Goal: Find specific page/section: Find specific page/section

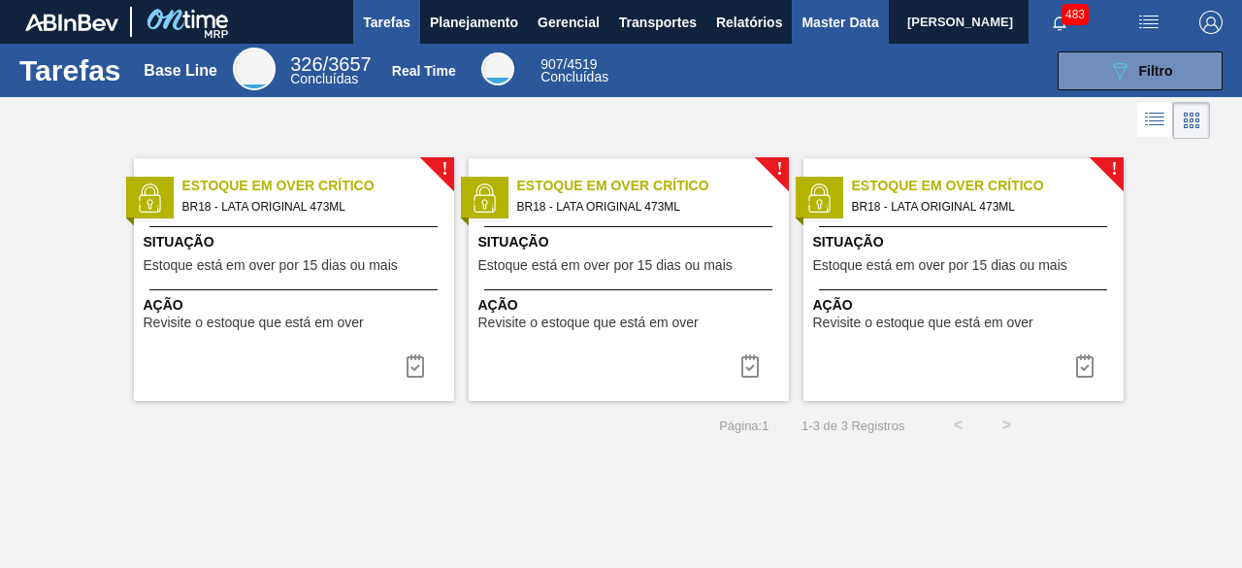
click at [813, 22] on span "Master Data" at bounding box center [840, 22] width 77 height 23
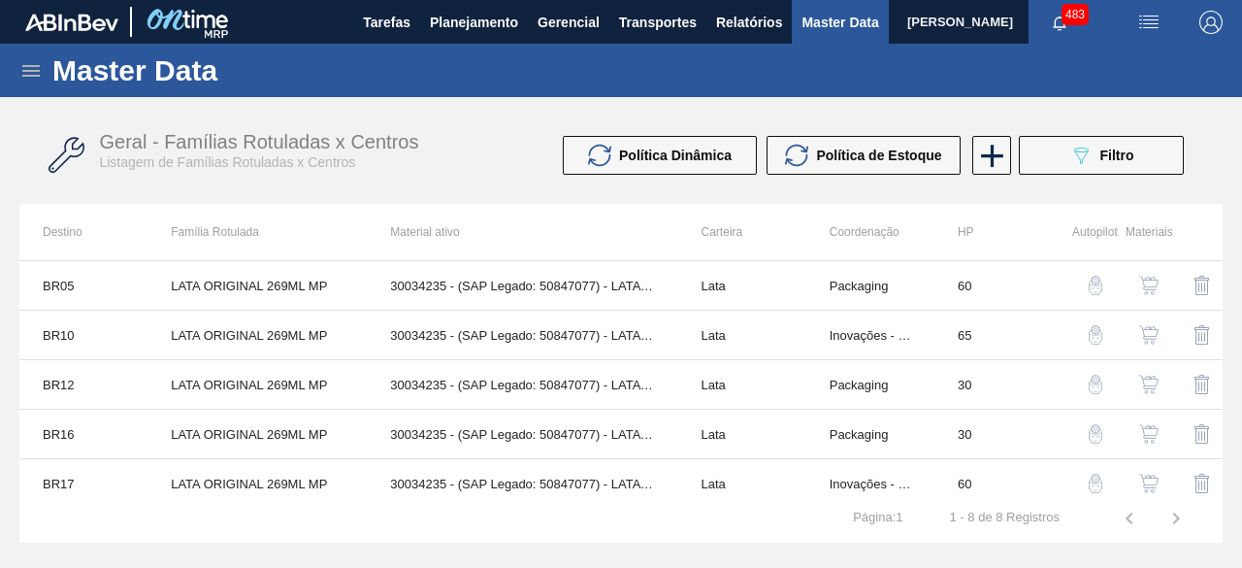
click at [31, 64] on icon at bounding box center [30, 70] width 23 height 23
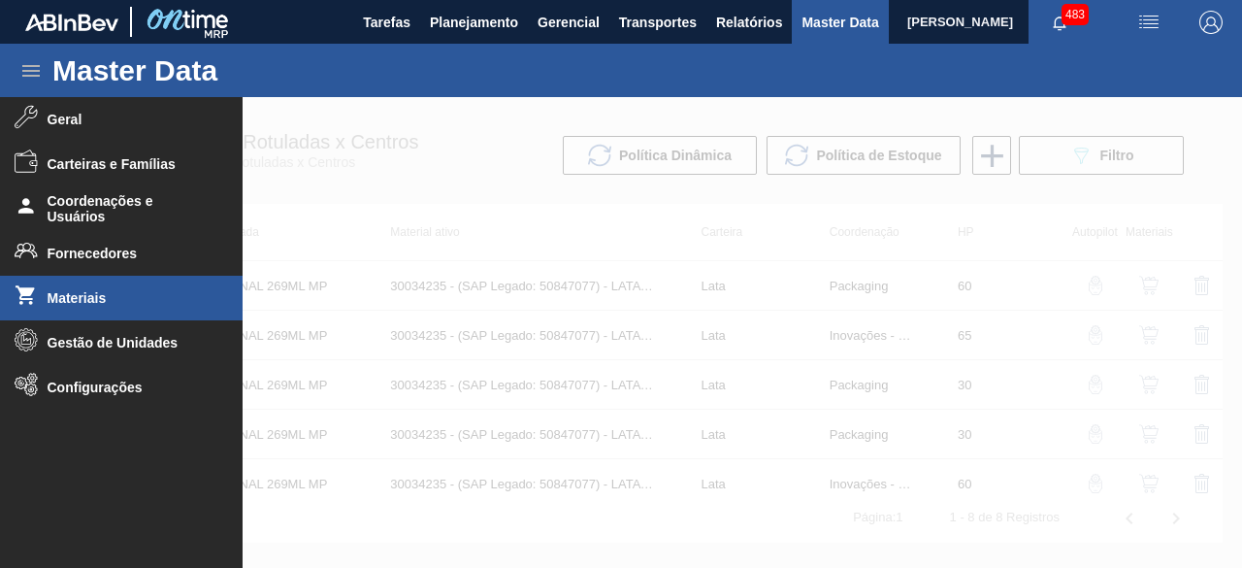
click at [98, 293] on span "Materiais" at bounding box center [128, 298] width 160 height 16
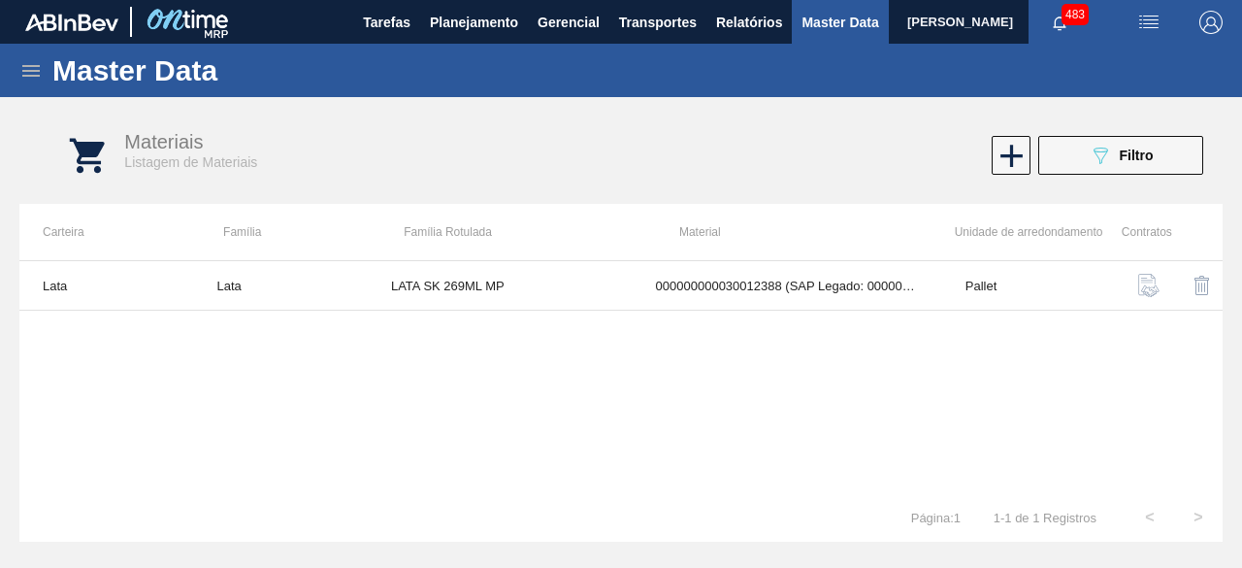
click at [33, 64] on icon at bounding box center [30, 70] width 23 height 23
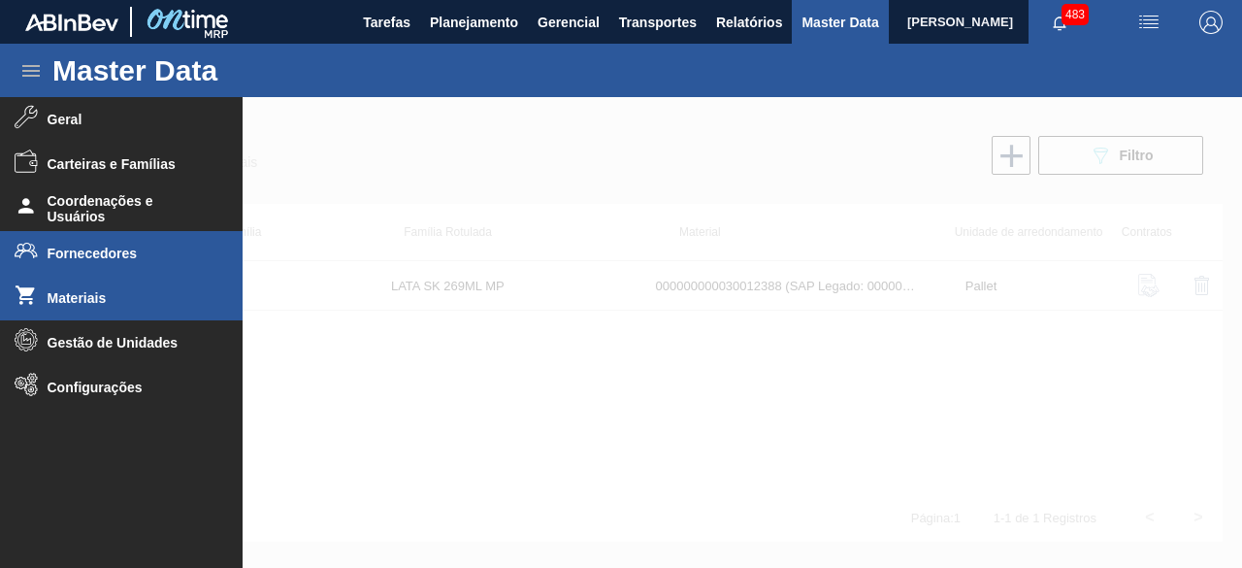
click at [82, 253] on span "Fornecedores" at bounding box center [128, 254] width 160 height 16
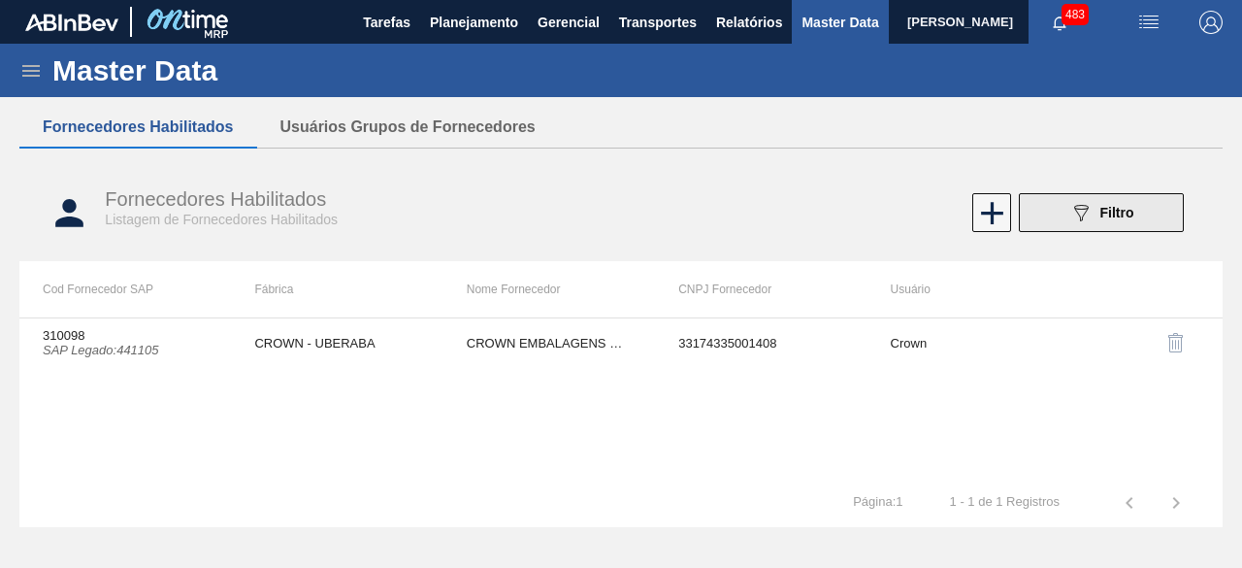
click at [1074, 226] on button "089F7B8B-B2A5-4AFE-B5C0-19BA573D28AC Filtro" at bounding box center [1101, 212] width 165 height 39
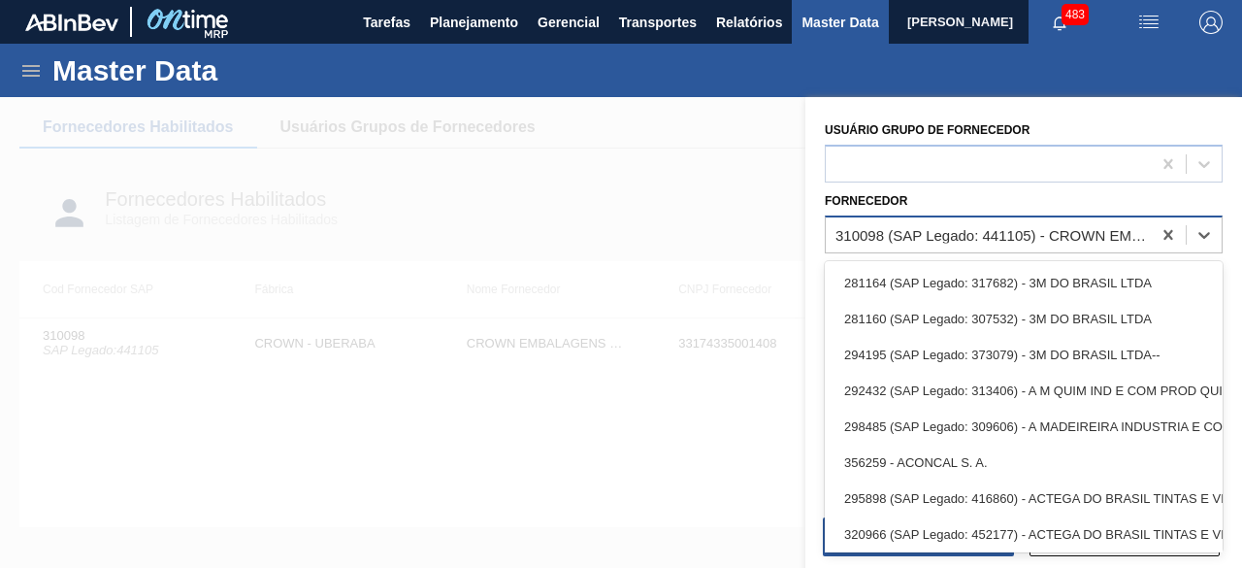
click at [984, 234] on div "310098 (SAP Legado: 441105) - CROWN EMBALAGENS METALICAS DA" at bounding box center [994, 234] width 317 height 16
paste input "303127"
type input "303127"
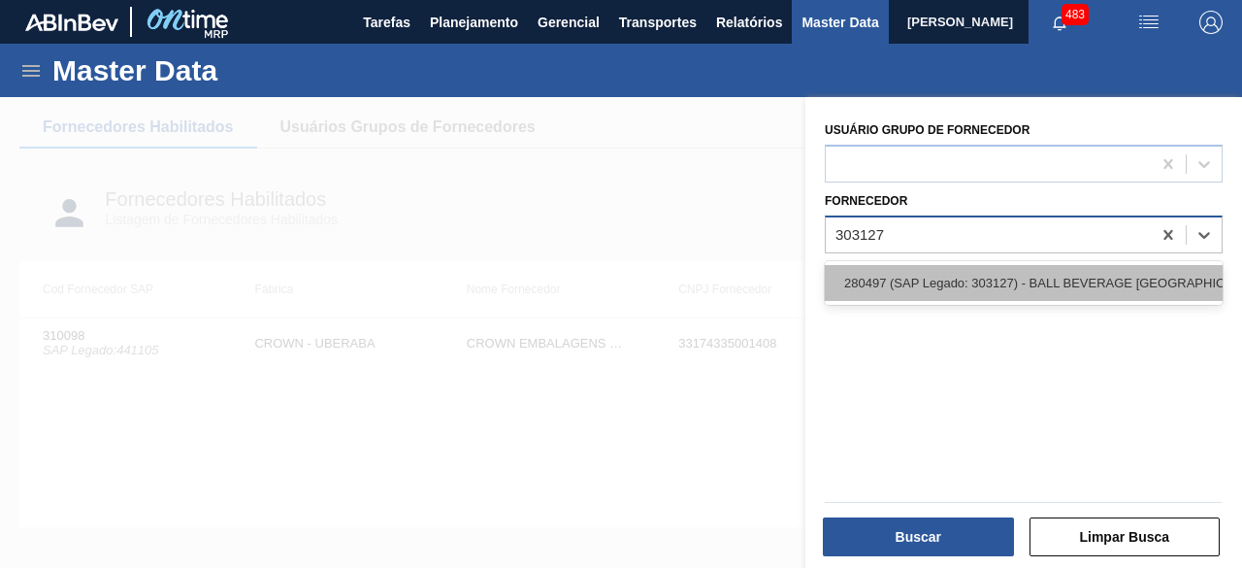
click at [973, 279] on div "280497 (SAP Legado: 303127) - BALL BEVERAGE [GEOGRAPHIC_DATA] SA" at bounding box center [1024, 283] width 398 height 36
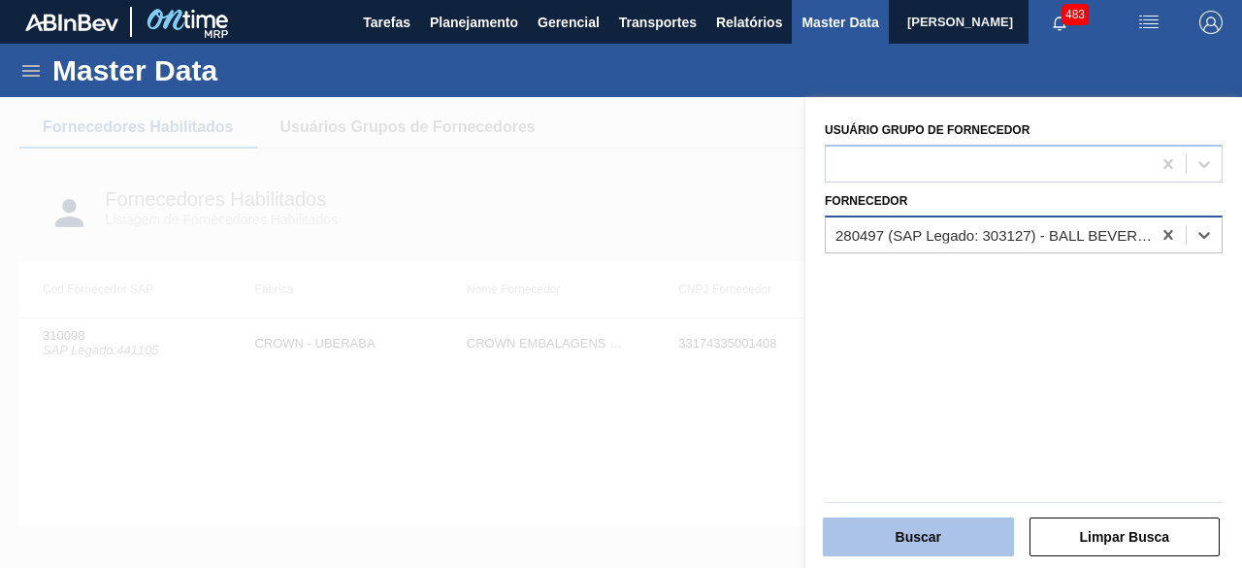
click at [957, 533] on button "Buscar" at bounding box center [918, 536] width 191 height 39
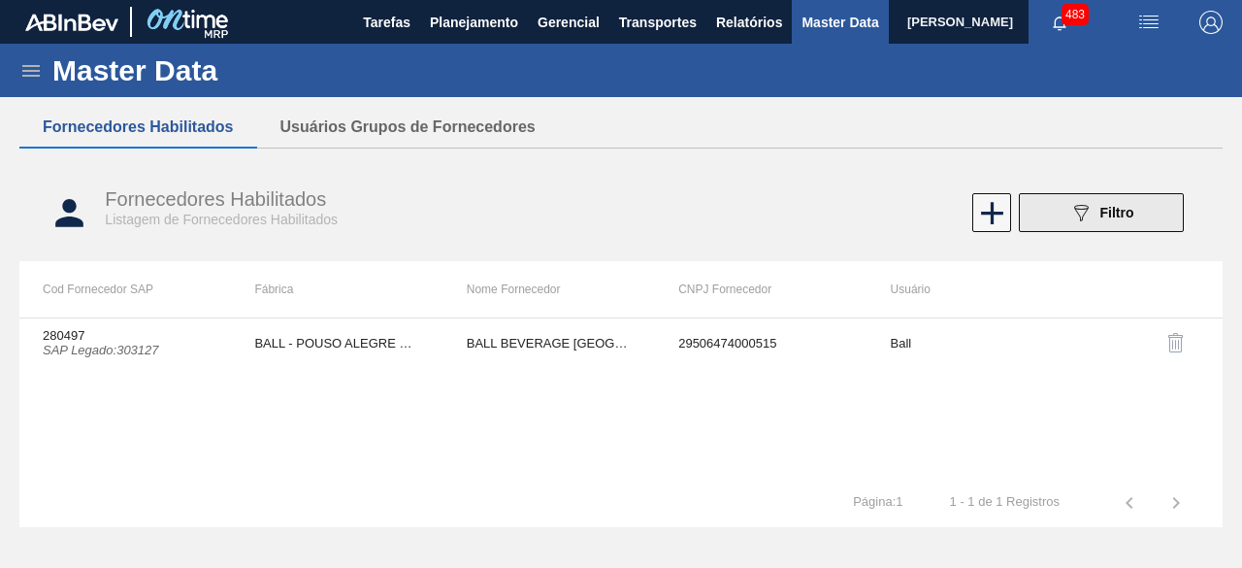
click at [1081, 204] on icon "089F7B8B-B2A5-4AFE-B5C0-19BA573D28AC" at bounding box center [1080, 212] width 23 height 23
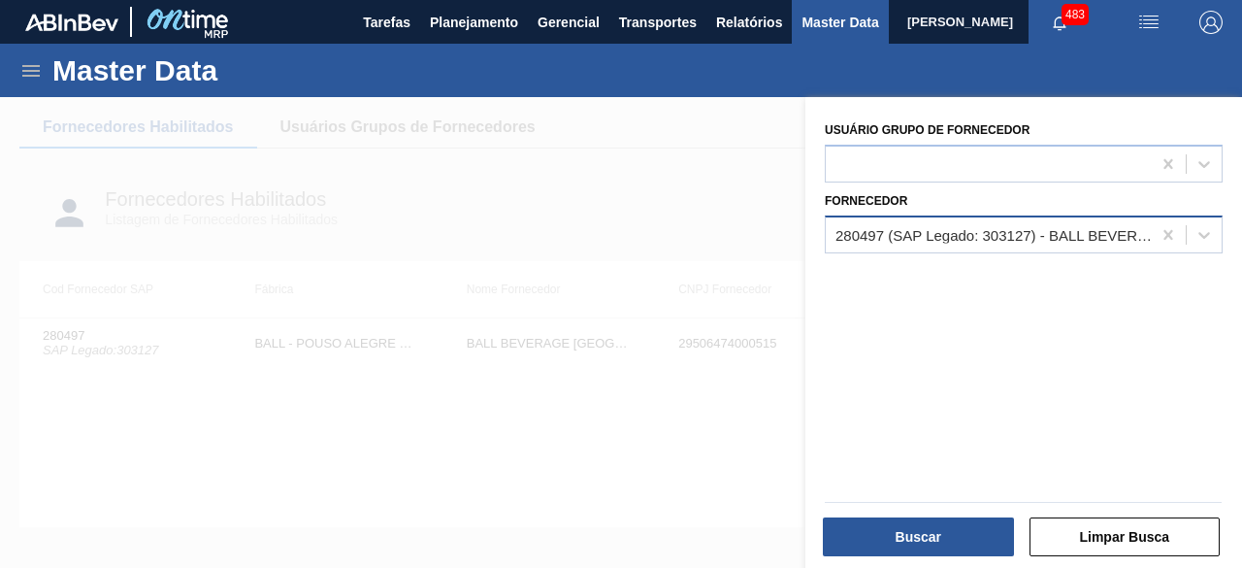
click at [1013, 237] on div "280497 (SAP Legado: 303127) - BALL BEVERAGE [GEOGRAPHIC_DATA] SA" at bounding box center [994, 234] width 317 height 16
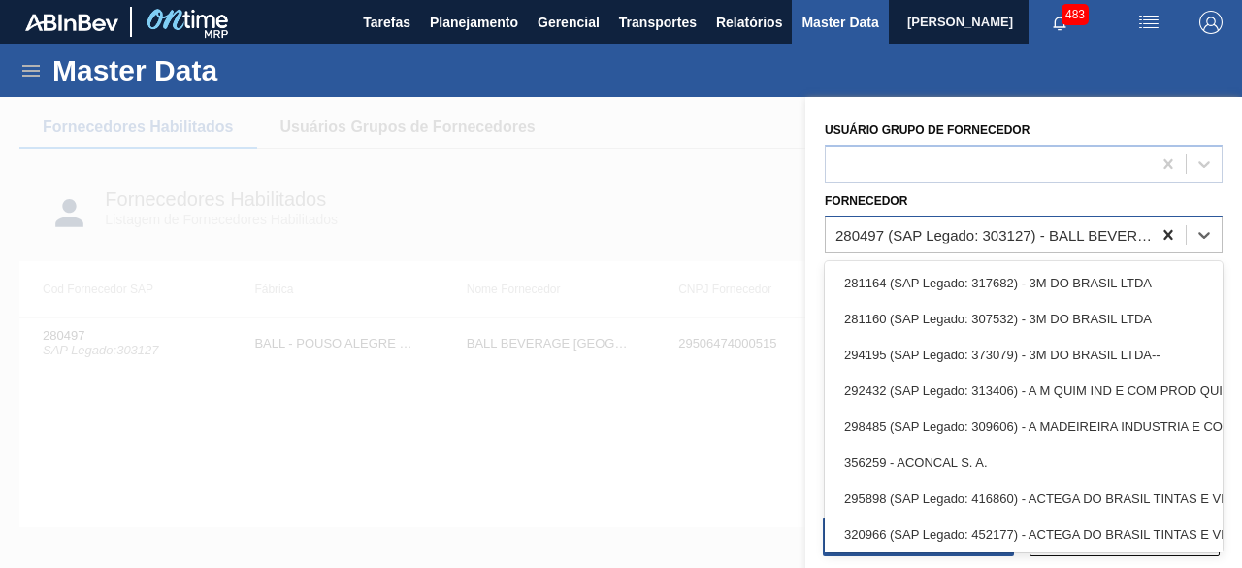
paste input "303127"
type input "303127"
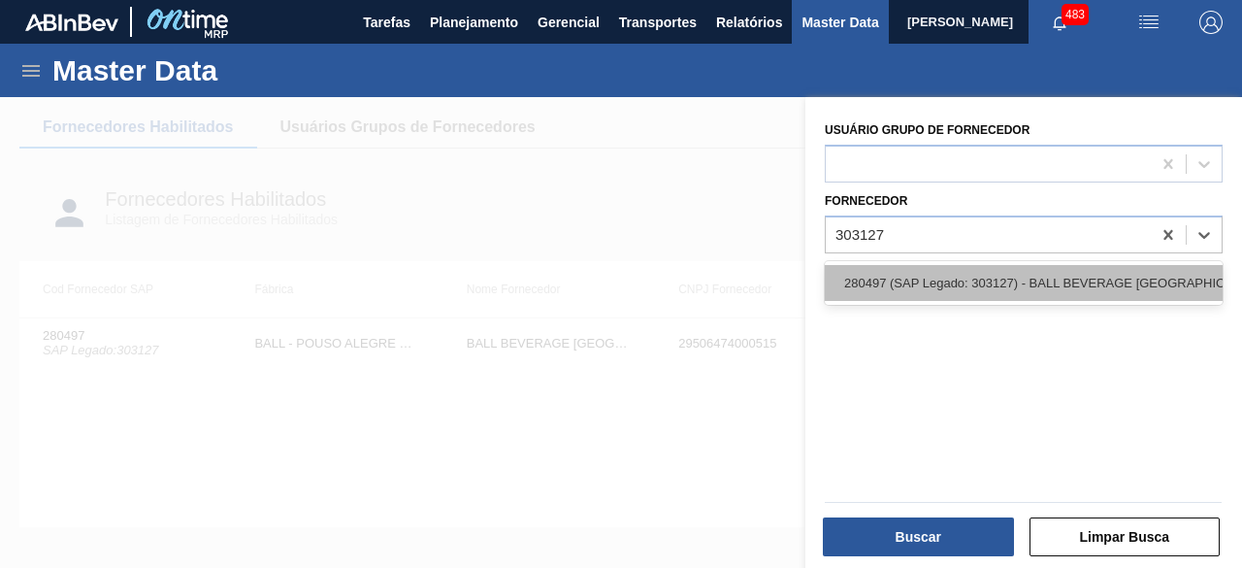
click at [1107, 275] on div "280497 (SAP Legado: 303127) - BALL BEVERAGE [GEOGRAPHIC_DATA] SA" at bounding box center [1024, 283] width 398 height 36
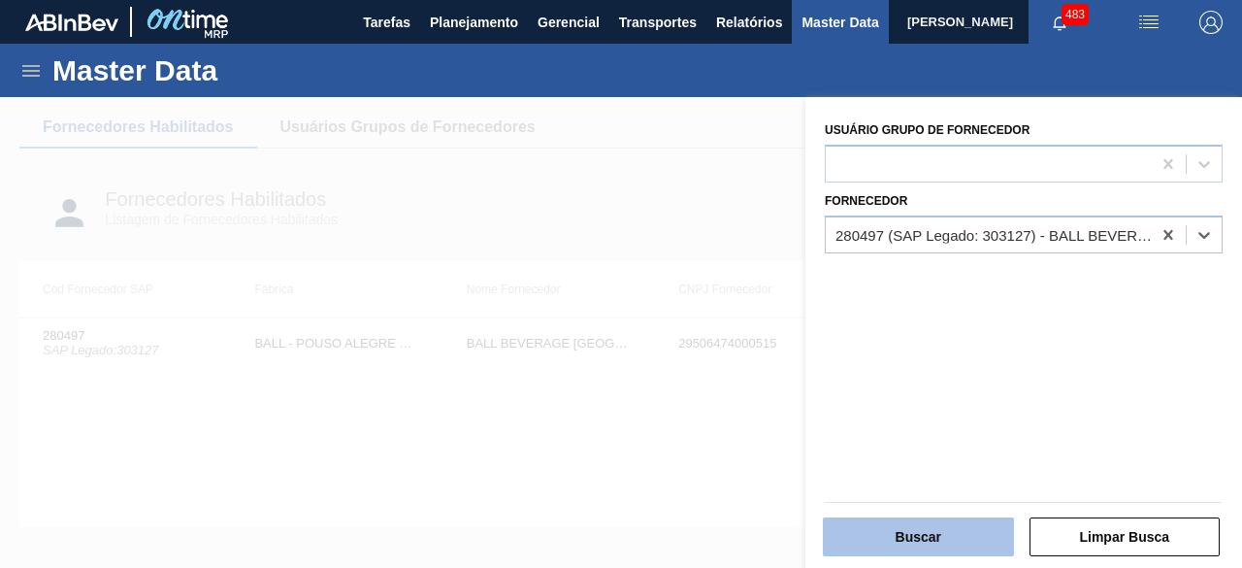
click at [957, 531] on button "Buscar" at bounding box center [918, 536] width 191 height 39
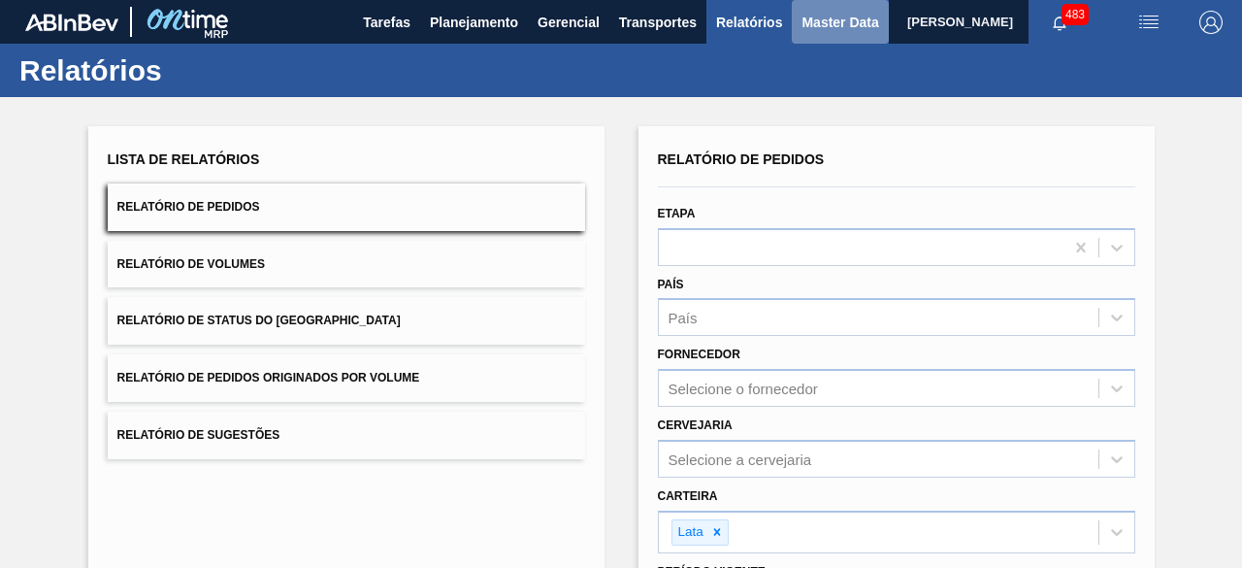
click at [819, 26] on span "Master Data" at bounding box center [840, 22] width 77 height 23
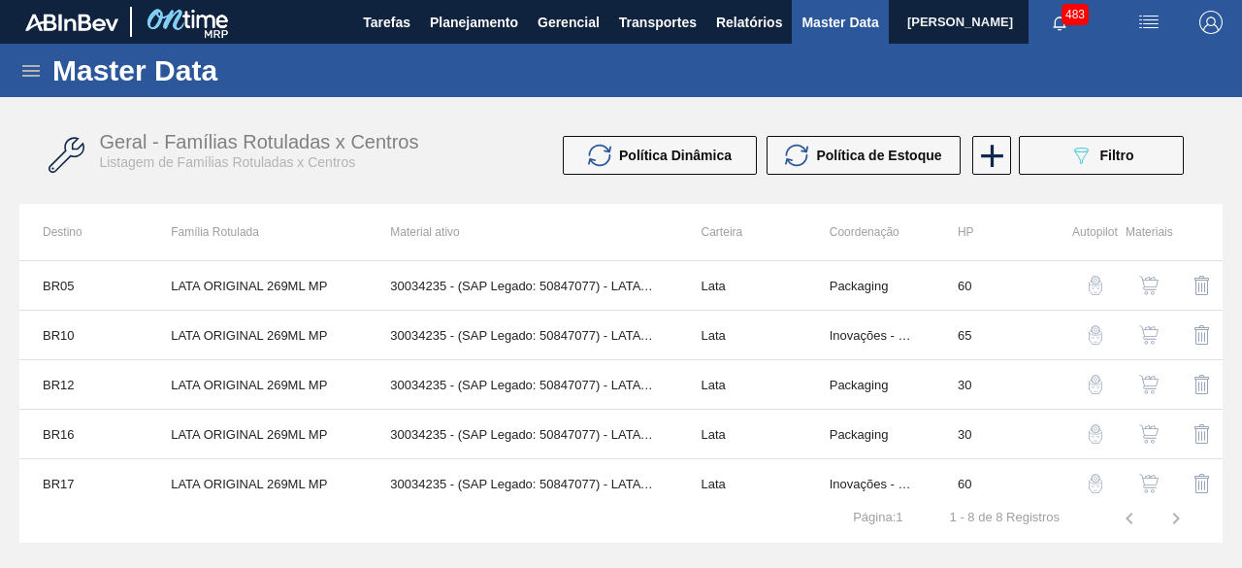
click at [33, 69] on icon at bounding box center [30, 70] width 23 height 23
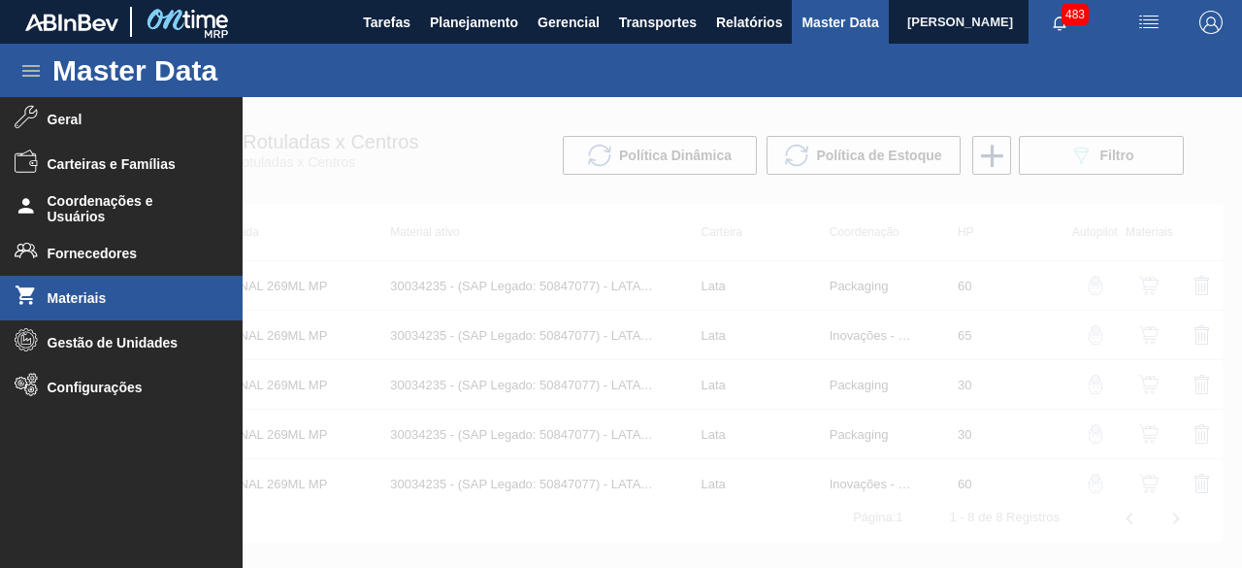
click at [138, 313] on li "Materiais" at bounding box center [121, 298] width 243 height 45
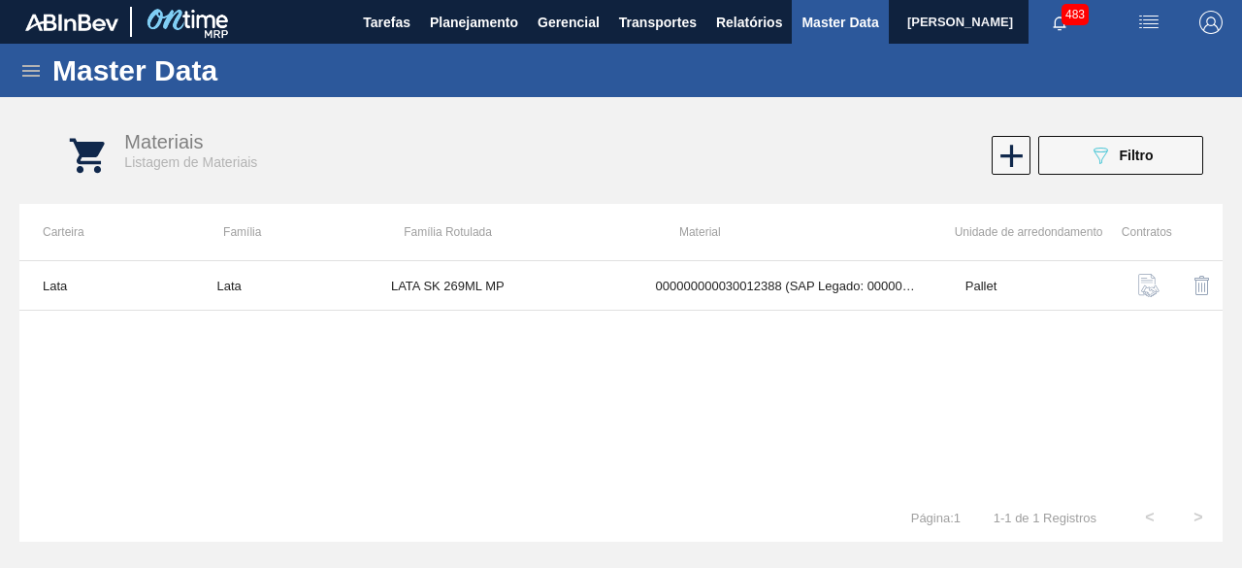
click at [1116, 152] on div "089F7B8B-B2A5-4AFE-B5C0-19BA573D28AC Filtro" at bounding box center [1121, 155] width 65 height 23
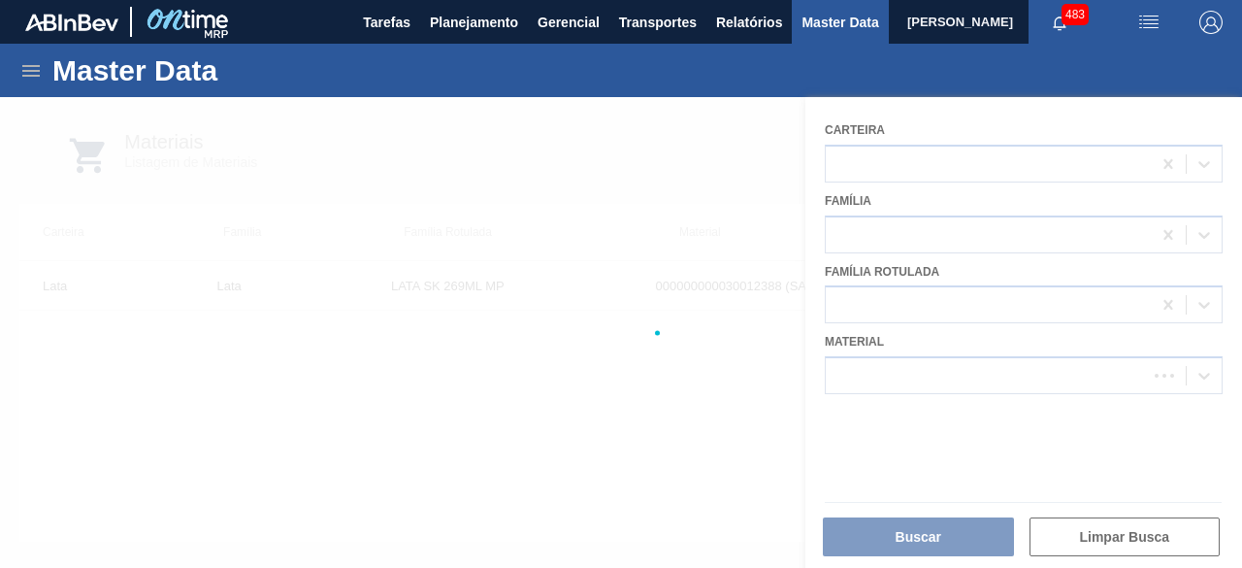
click at [999, 361] on div at bounding box center [621, 332] width 1242 height 471
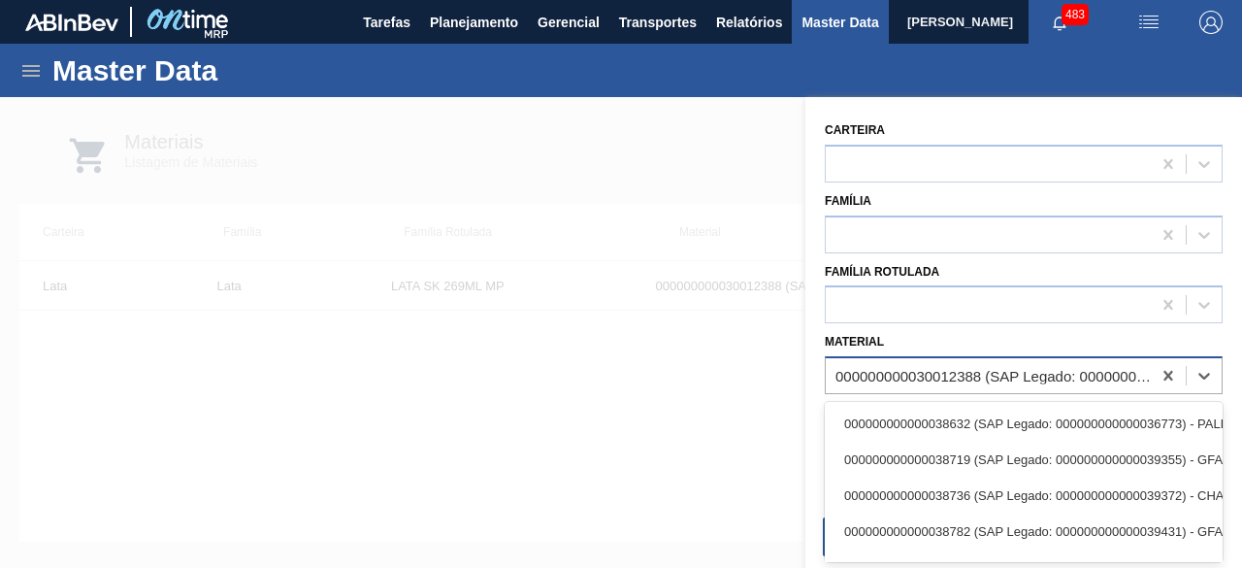
click at [992, 377] on div "000000000030012388 (SAP Legado: 000000000050798713) - LATA AL. 269ML SK MP 429" at bounding box center [994, 376] width 317 height 16
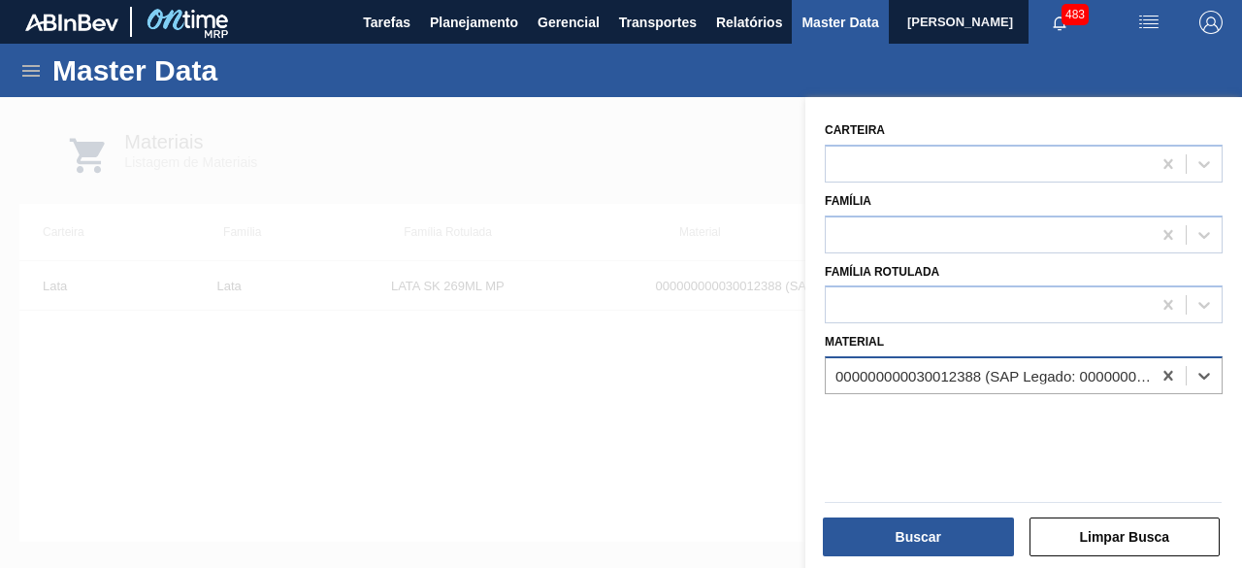
click at [988, 375] on div "000000000030012388 (SAP Legado: 000000000050798713) - LATA AL. 269ML SK MP 429" at bounding box center [994, 376] width 317 height 16
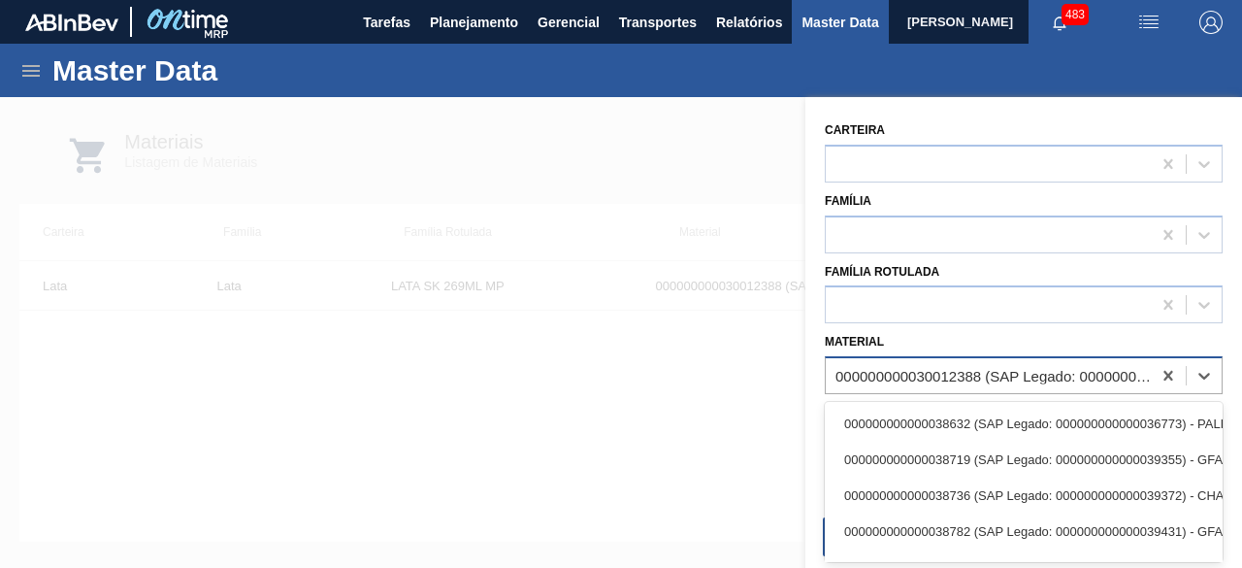
click at [951, 368] on div "000000000030012388 (SAP Legado: 000000000050798713) - LATA AL. 269ML SK MP 429" at bounding box center [994, 376] width 317 height 16
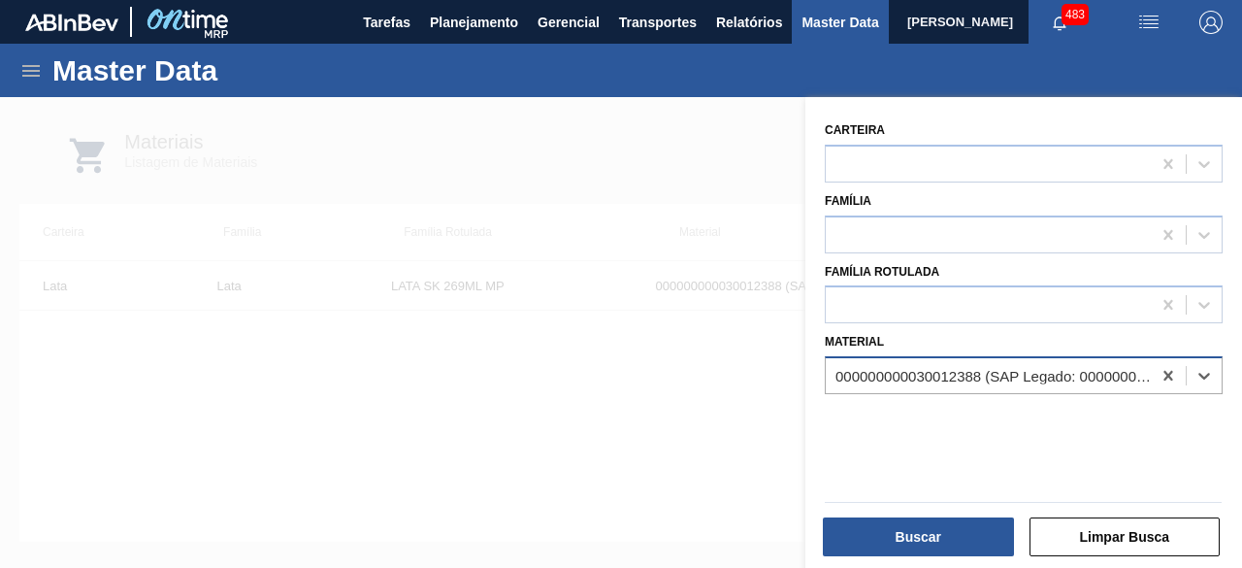
click at [951, 368] on div "000000000030012388 (SAP Legado: 000000000050798713) - LATA AL. 269ML SK MP 429" at bounding box center [994, 376] width 317 height 16
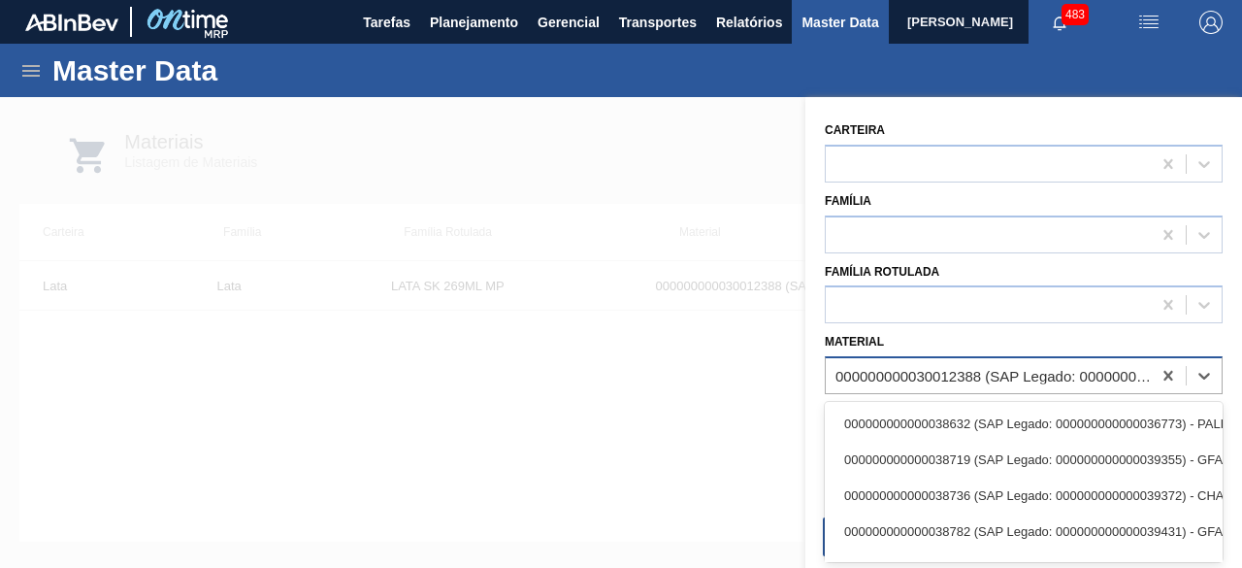
click at [951, 368] on div "000000000030012388 (SAP Legado: 000000000050798713) - LATA AL. 269ML SK MP 429" at bounding box center [994, 376] width 317 height 16
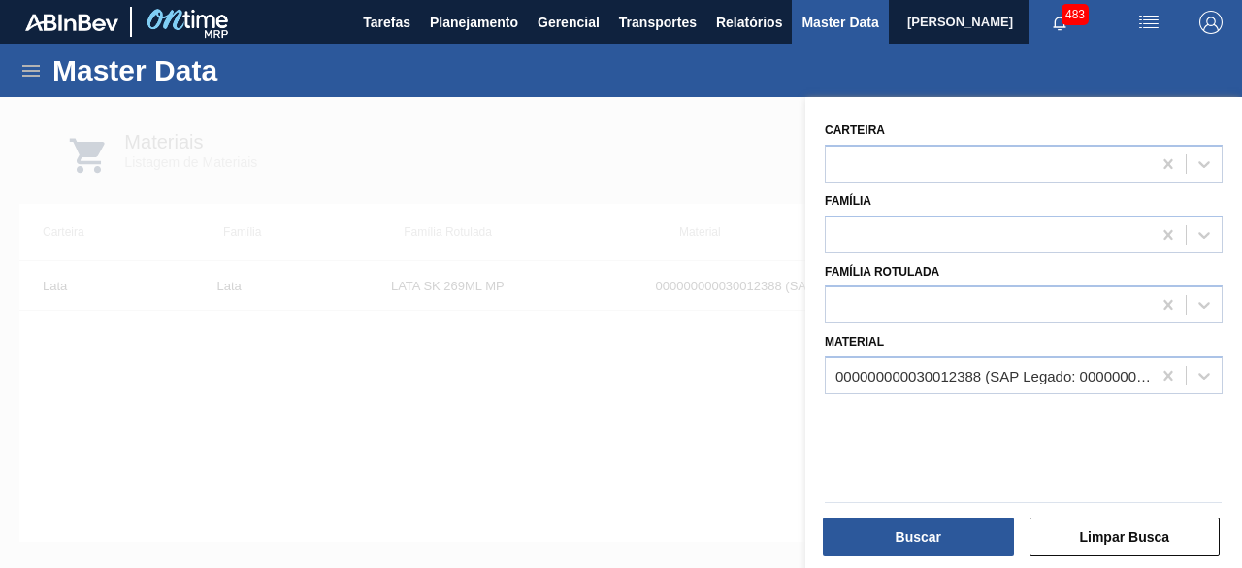
drag, startPoint x: 657, startPoint y: 447, endPoint x: 828, endPoint y: 557, distance: 203.0
click at [658, 448] on div at bounding box center [621, 381] width 1242 height 568
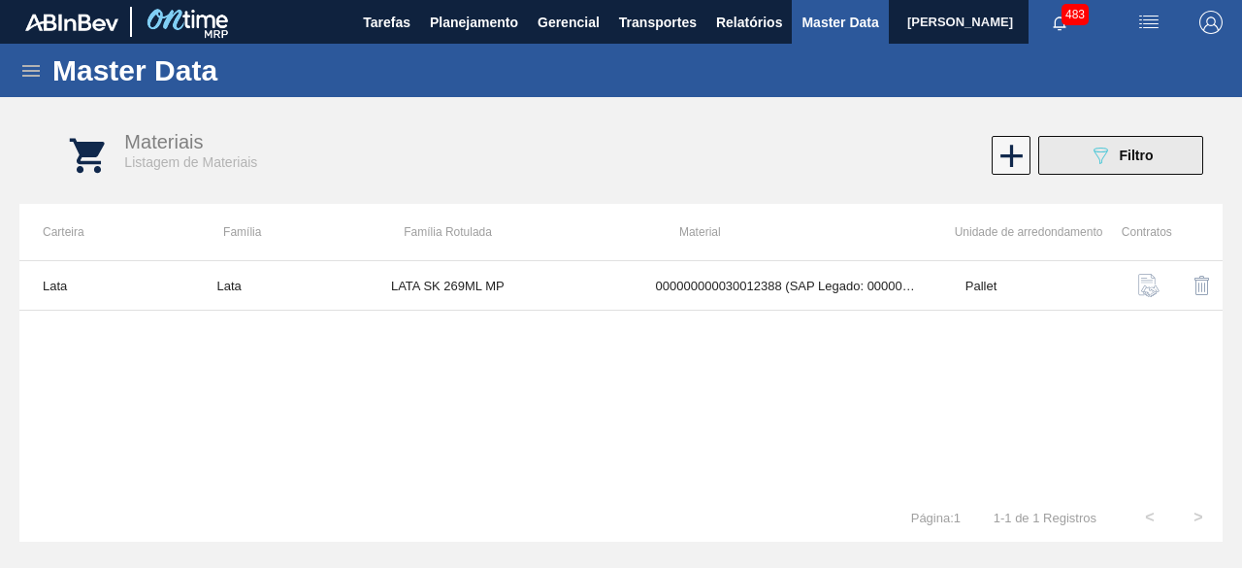
click at [1130, 152] on span "Filtro" at bounding box center [1137, 156] width 34 height 16
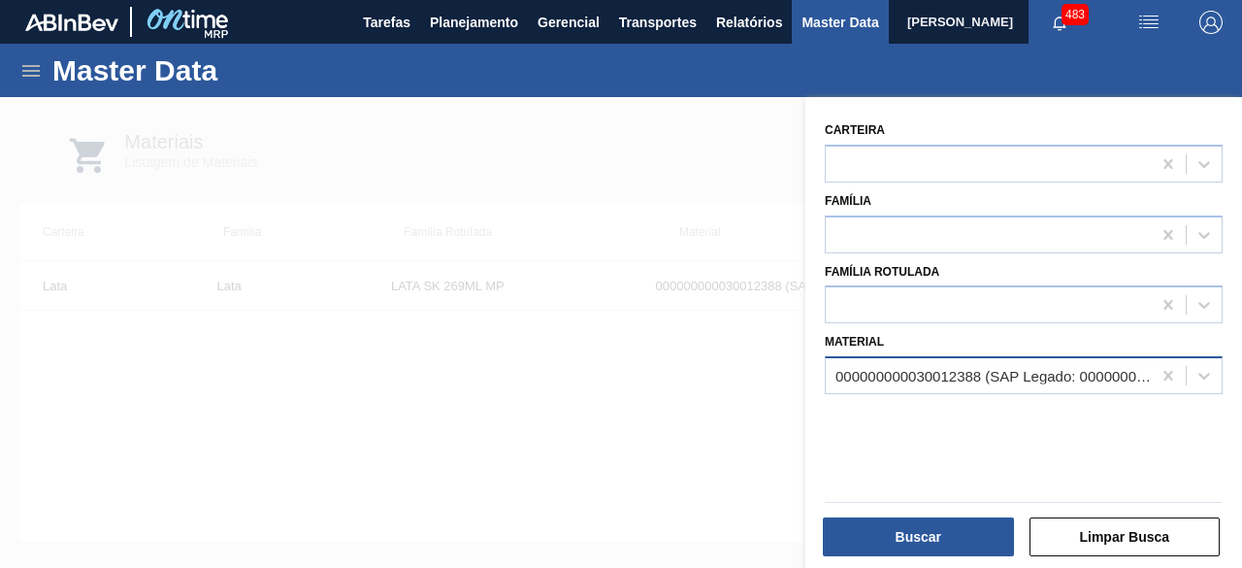
click at [1079, 371] on div "000000000030012388 (SAP Legado: 000000000050798713) - LATA AL. 269ML SK MP 429" at bounding box center [994, 376] width 317 height 16
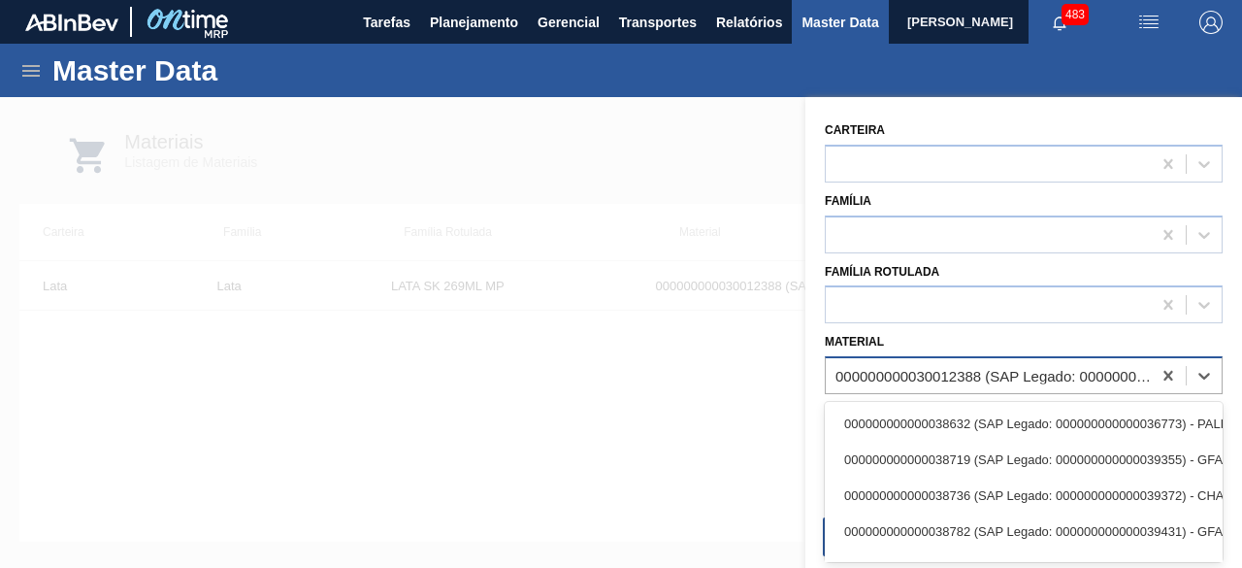
paste input "30012388"
type input "30012388"
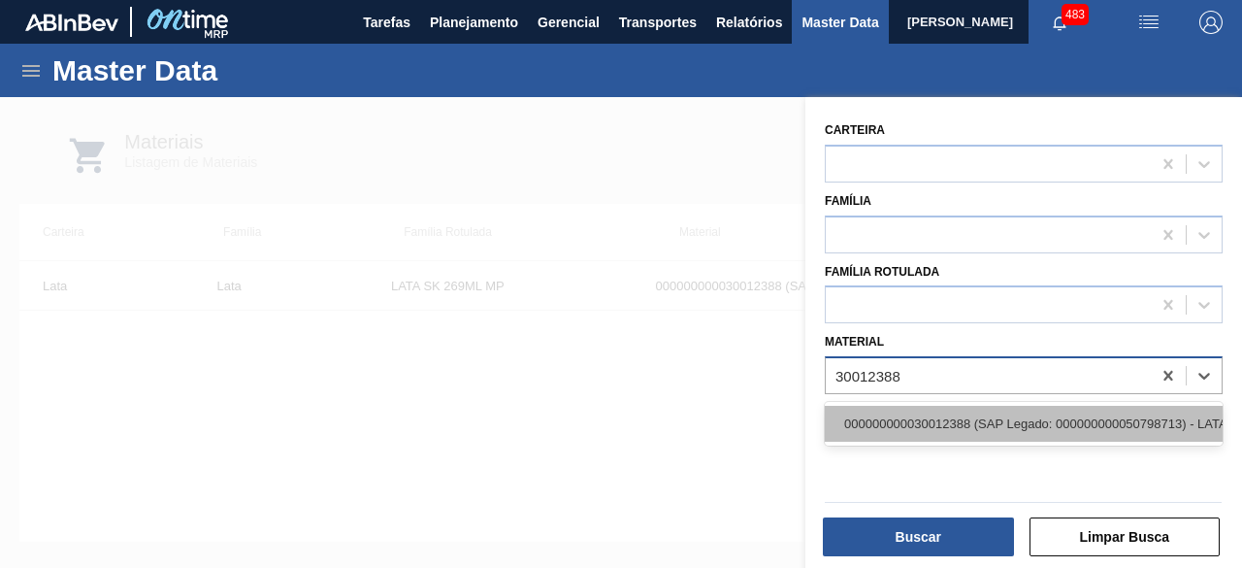
click at [1009, 414] on div "000000000030012388 (SAP Legado: 000000000050798713) - LATA AL. 269ML SK MP 429" at bounding box center [1024, 424] width 398 height 36
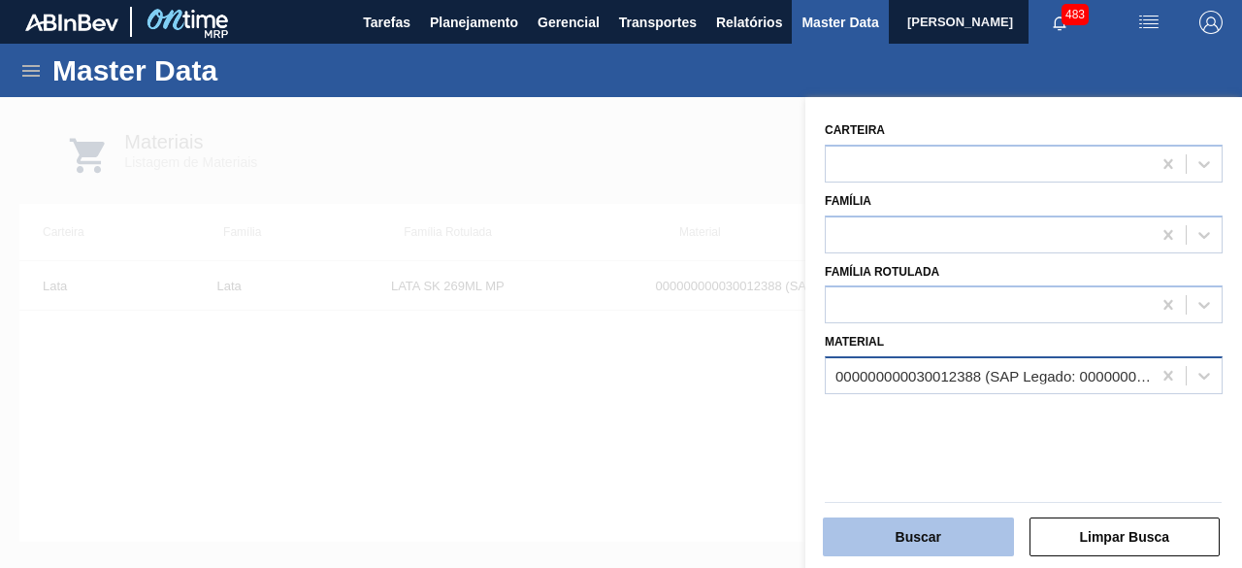
click at [984, 535] on button "Buscar" at bounding box center [918, 536] width 191 height 39
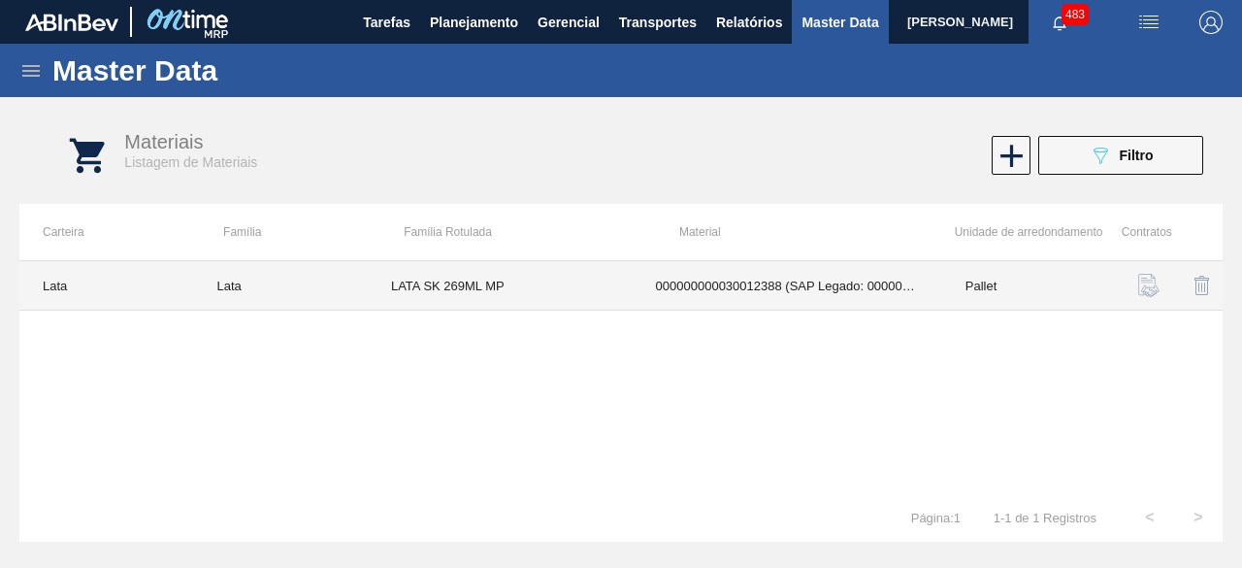
click at [573, 284] on td "LATA SK 269ML MP" at bounding box center [500, 285] width 265 height 49
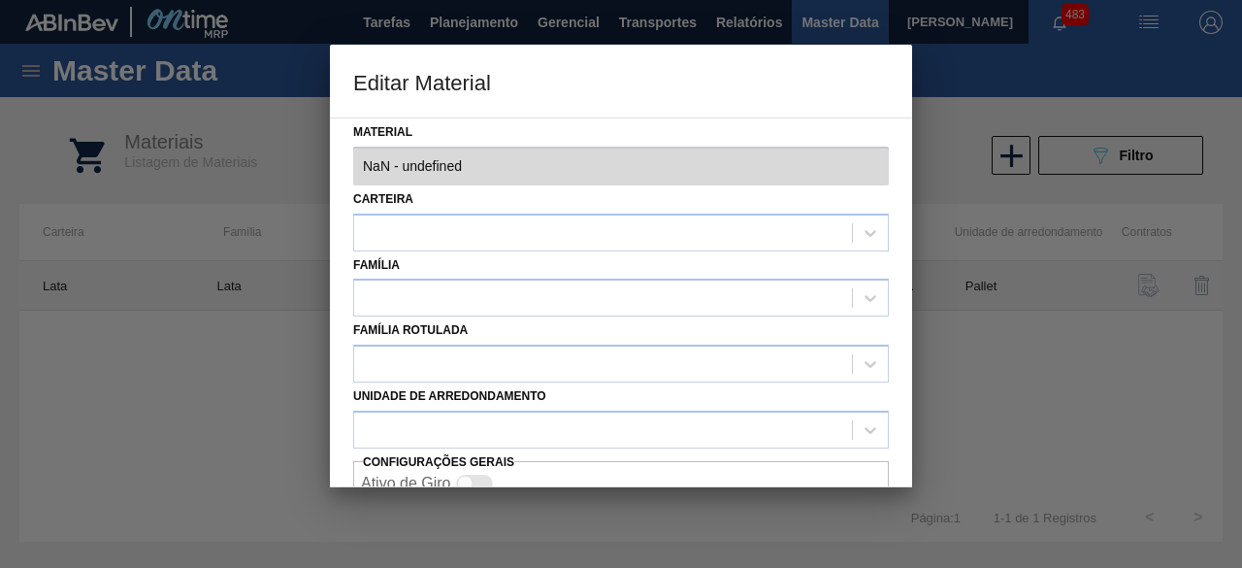
type input "30012388 - 000000000030012388 (SAP Legado: 000000000050798713) - LATA AL. 269ML…"
